Goal: Information Seeking & Learning: Learn about a topic

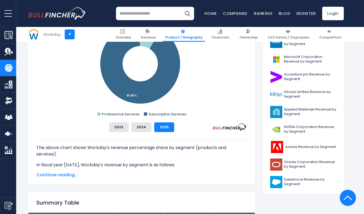
scroll to position [189, 0]
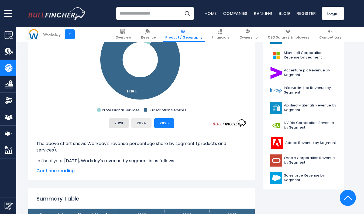
click at [138, 123] on button "2024" at bounding box center [141, 123] width 20 height 10
click at [122, 124] on button "2023" at bounding box center [119, 123] width 20 height 10
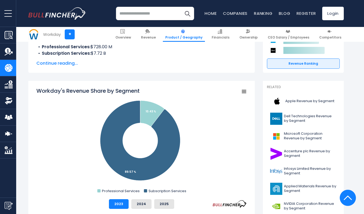
scroll to position [0, 0]
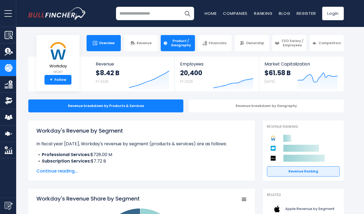
click at [105, 47] on link "Overview" at bounding box center [104, 43] width 34 height 16
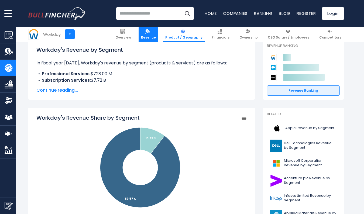
scroll to position [115, 0]
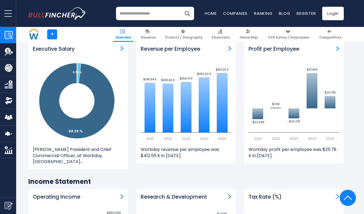
scroll to position [486, 0]
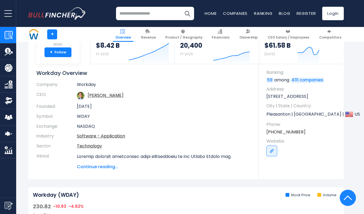
scroll to position [27, 0]
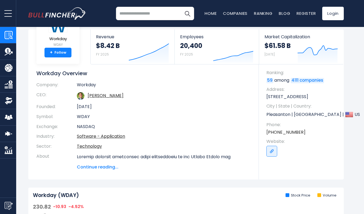
click at [92, 166] on span "Continue reading..." at bounding box center [164, 167] width 174 height 6
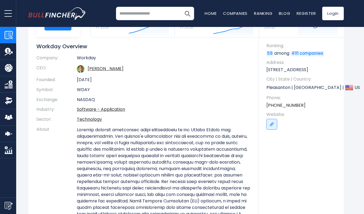
scroll to position [0, 0]
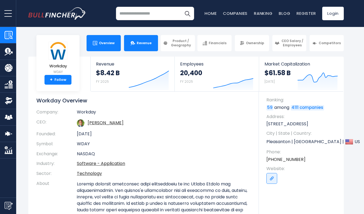
click at [144, 44] on span "Revenue" at bounding box center [144, 43] width 15 height 4
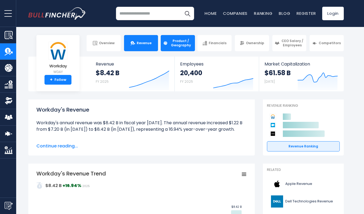
click at [177, 48] on link "Product / Geography" at bounding box center [178, 43] width 34 height 16
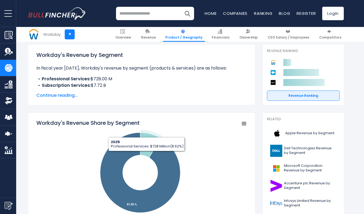
scroll to position [81, 0]
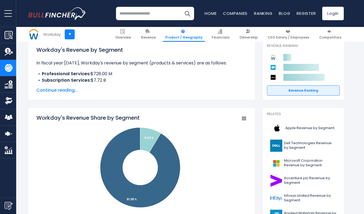
click at [57, 92] on span "Continue reading..." at bounding box center [141, 90] width 210 height 6
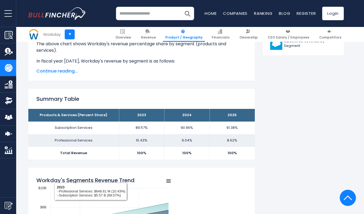
scroll to position [243, 0]
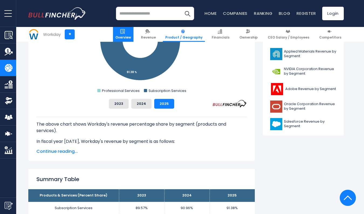
click at [134, 34] on link "Overview" at bounding box center [123, 34] width 21 height 15
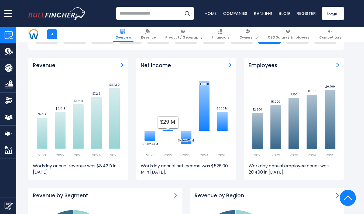
scroll to position [351, 0]
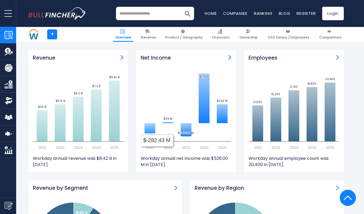
click at [147, 127] on icon at bounding box center [150, 128] width 11 height 10
click at [156, 142] on icon "Created with Highcharts 12.1.2 $-282.43 M ​ $-282.43 M $29 M ​ $29 M $-366.75 M…" at bounding box center [186, 109] width 91 height 81
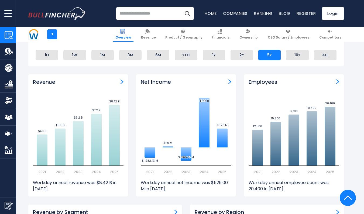
scroll to position [324, 0]
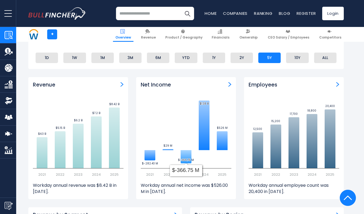
click at [187, 157] on icon at bounding box center [186, 156] width 11 height 13
click at [229, 83] on img "Net income" at bounding box center [229, 84] width 3 height 5
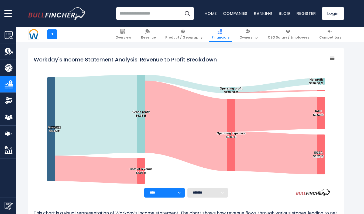
scroll to position [81, 0]
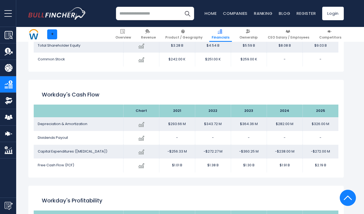
scroll to position [724, 0]
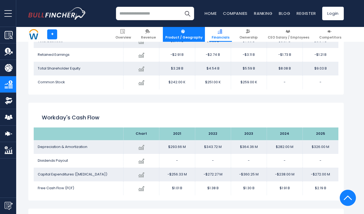
click at [193, 35] on span "Product / Geography" at bounding box center [183, 37] width 37 height 4
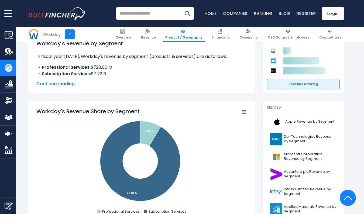
scroll to position [81, 0]
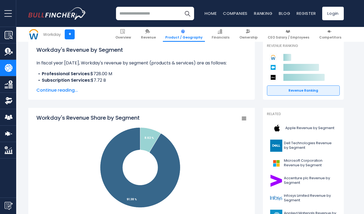
click at [66, 91] on span "Continue reading..." at bounding box center [141, 90] width 210 height 6
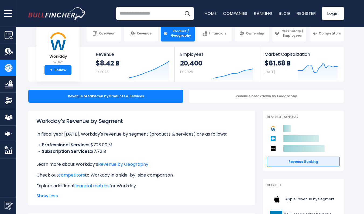
scroll to position [0, 0]
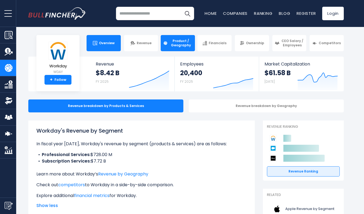
click at [104, 43] on span "Overview" at bounding box center [107, 43] width 16 height 4
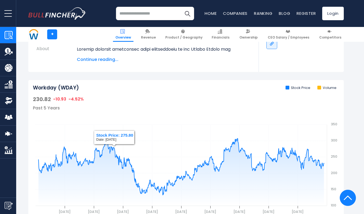
scroll to position [243, 0]
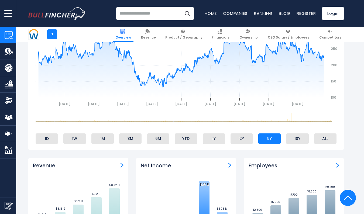
click at [267, 139] on li "5Y" at bounding box center [269, 139] width 22 height 10
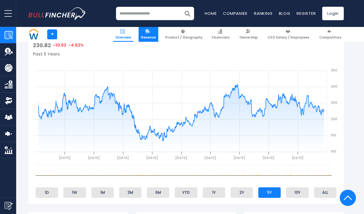
click at [152, 35] on link "Revenue" at bounding box center [149, 34] width 20 height 15
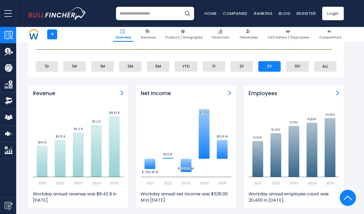
scroll to position [324, 0]
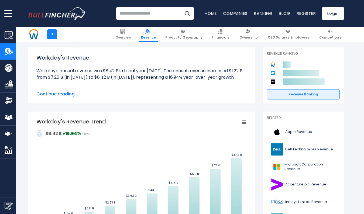
scroll to position [81, 0]
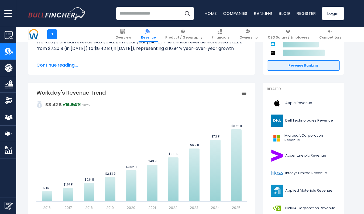
click at [63, 65] on span "Continue reading..." at bounding box center [141, 65] width 210 height 6
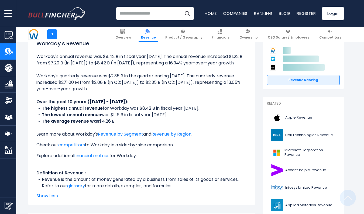
scroll to position [0, 0]
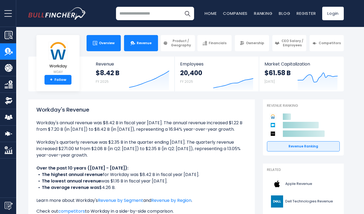
click at [110, 47] on link "Overview" at bounding box center [104, 43] width 34 height 16
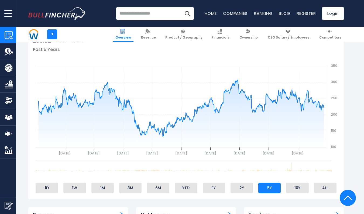
scroll to position [189, 0]
